Goal: Check status: Check status

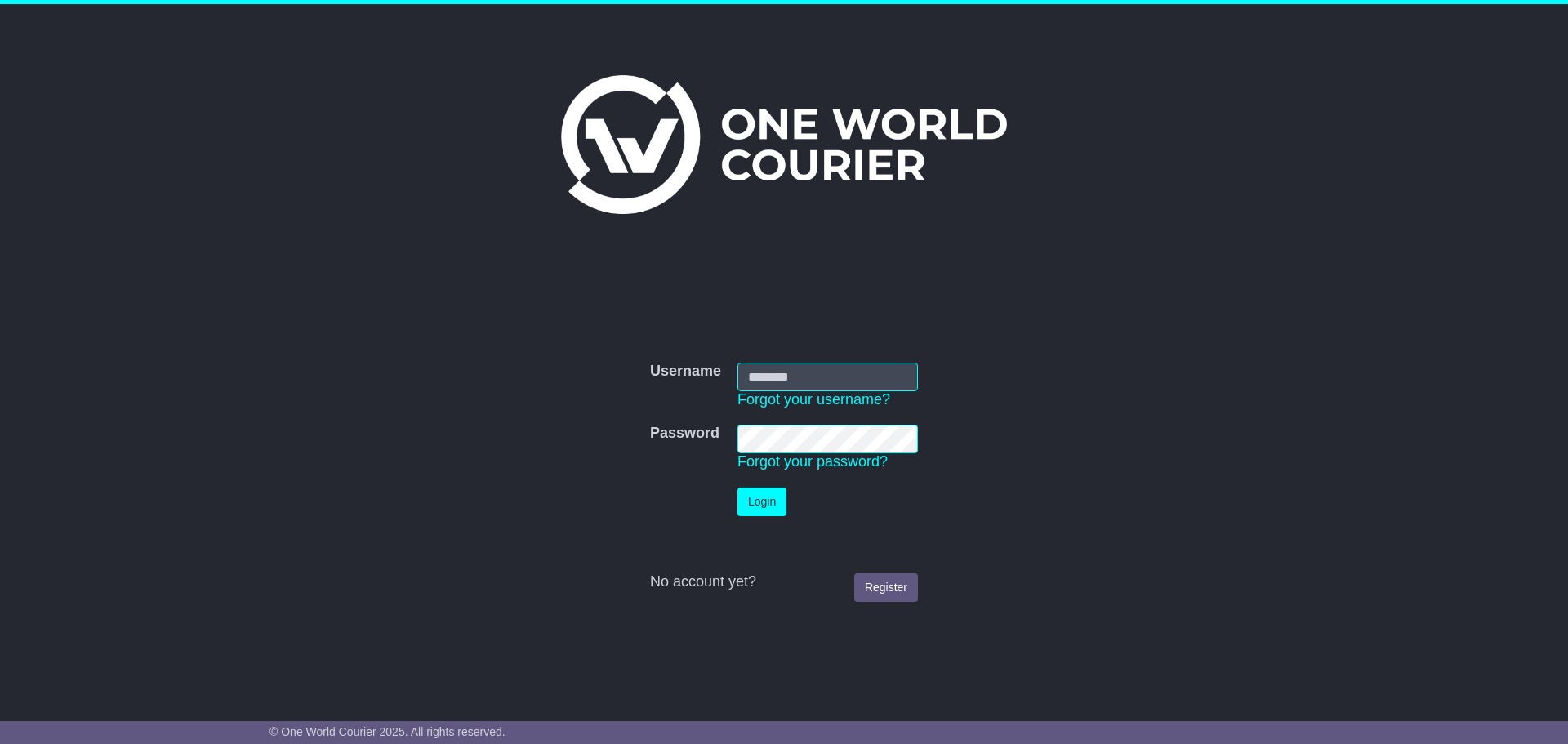
type input "**********"
click at [753, 509] on button "Login" at bounding box center [761, 502] width 49 height 29
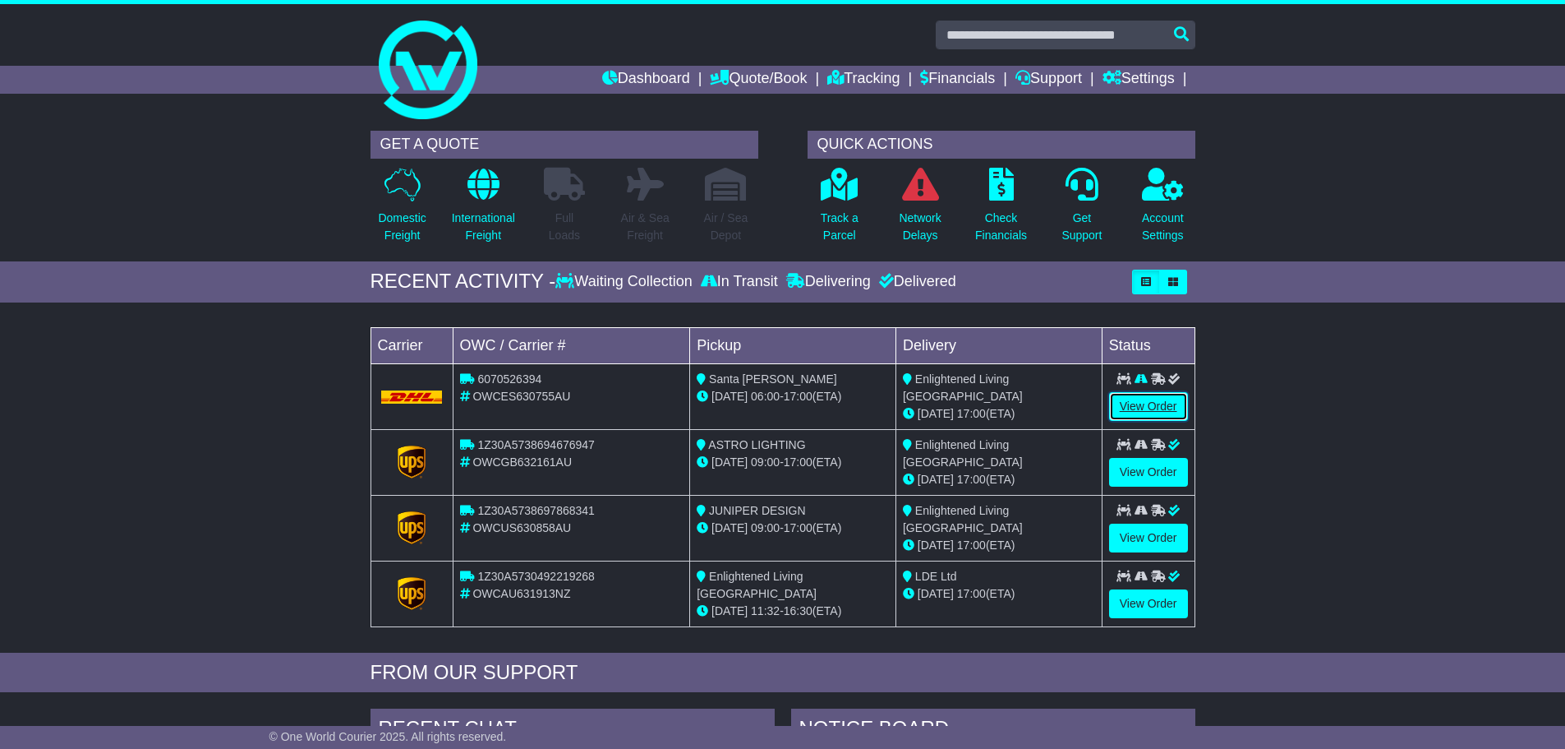
click at [1169, 409] on link "View Order" at bounding box center [1148, 406] width 79 height 29
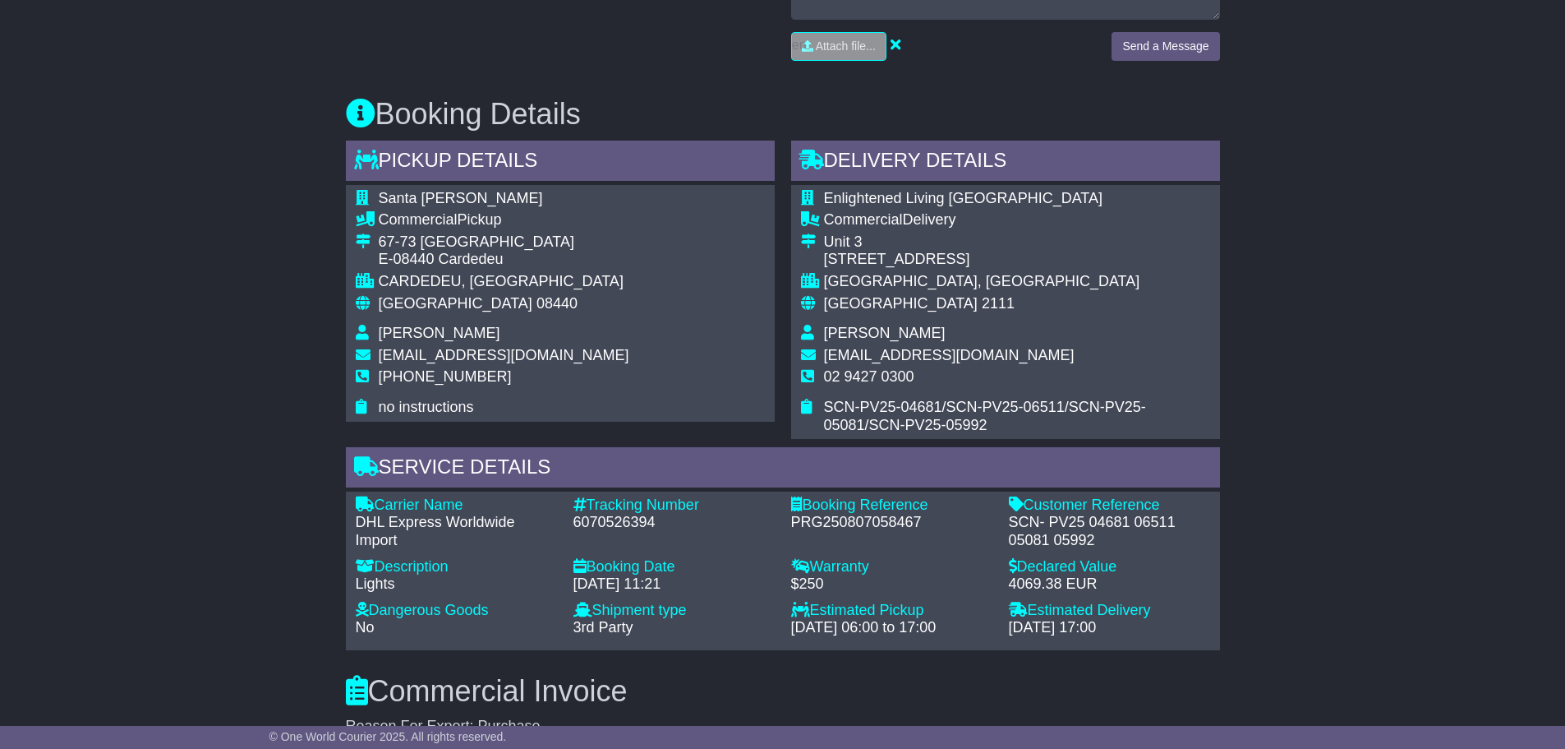
scroll to position [986, 0]
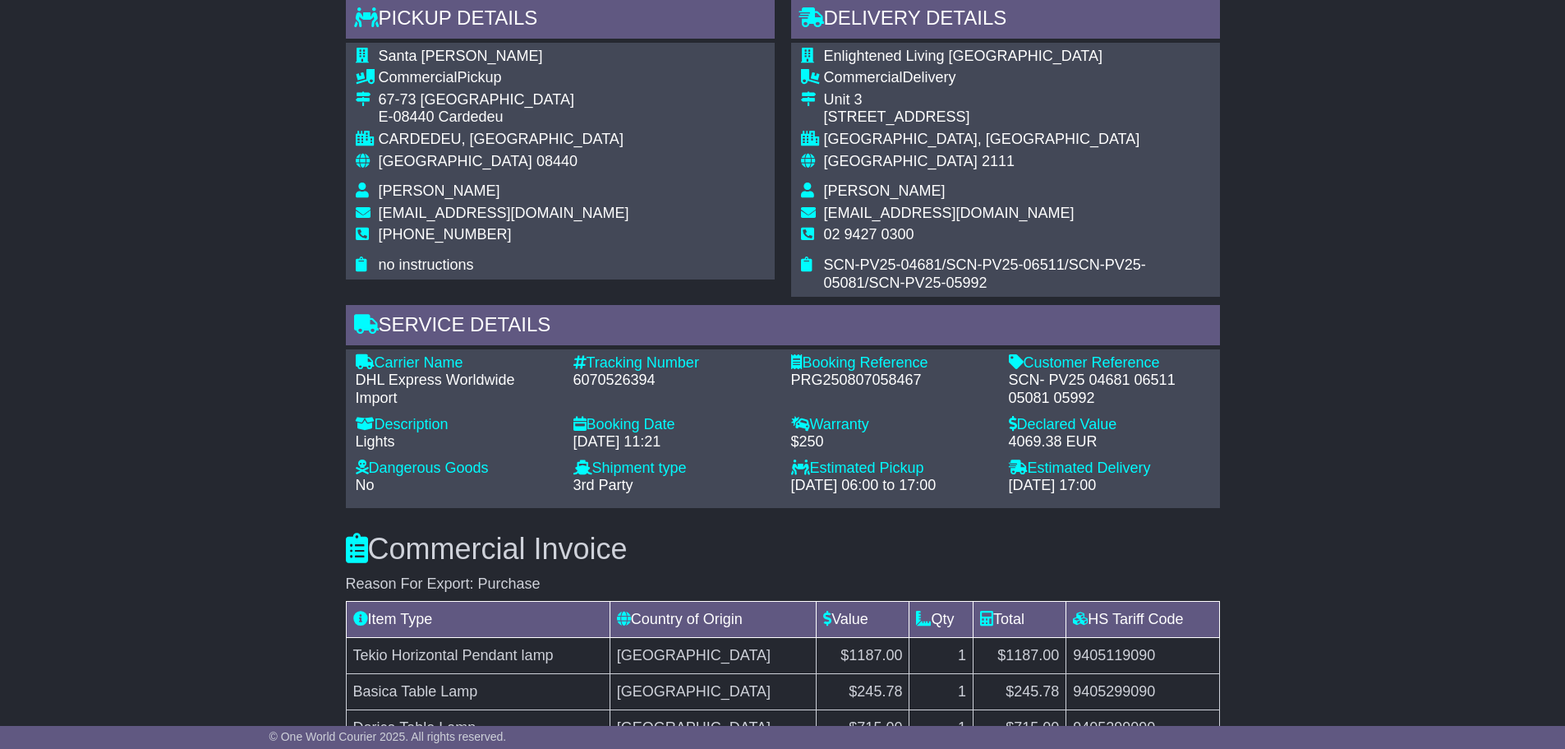
click at [631, 377] on div "6070526394" at bounding box center [674, 380] width 201 height 18
copy div "6070526394"
